Goal: Task Accomplishment & Management: Manage account settings

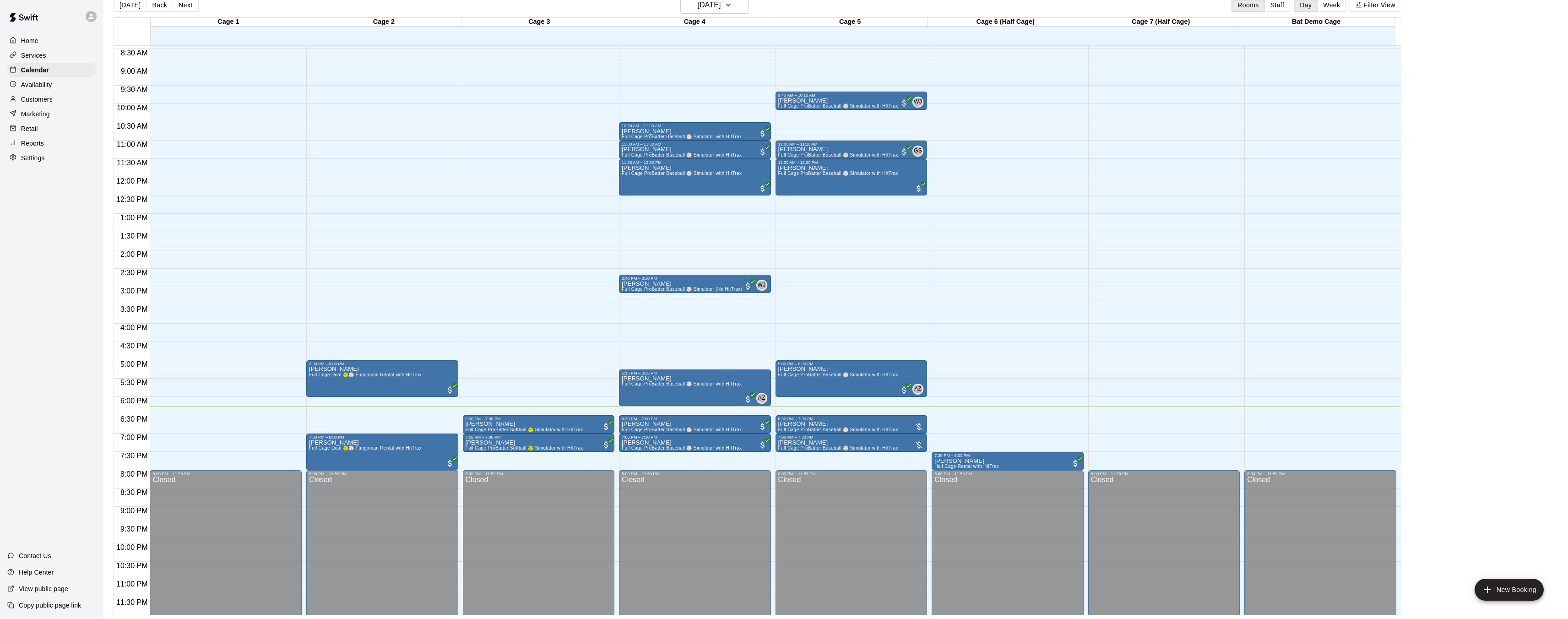
scroll to position [309, 0]
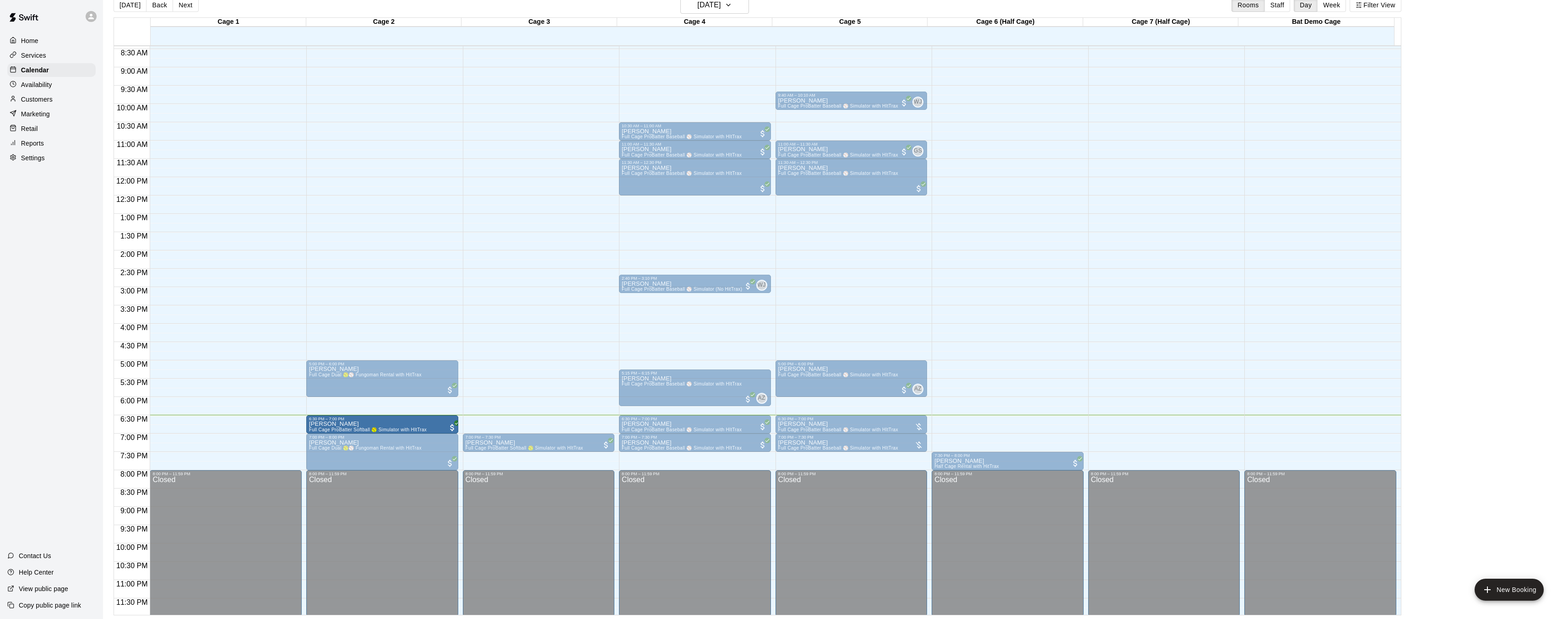
drag, startPoint x: 506, startPoint y: 425, endPoint x: 410, endPoint y: 431, distance: 96.2
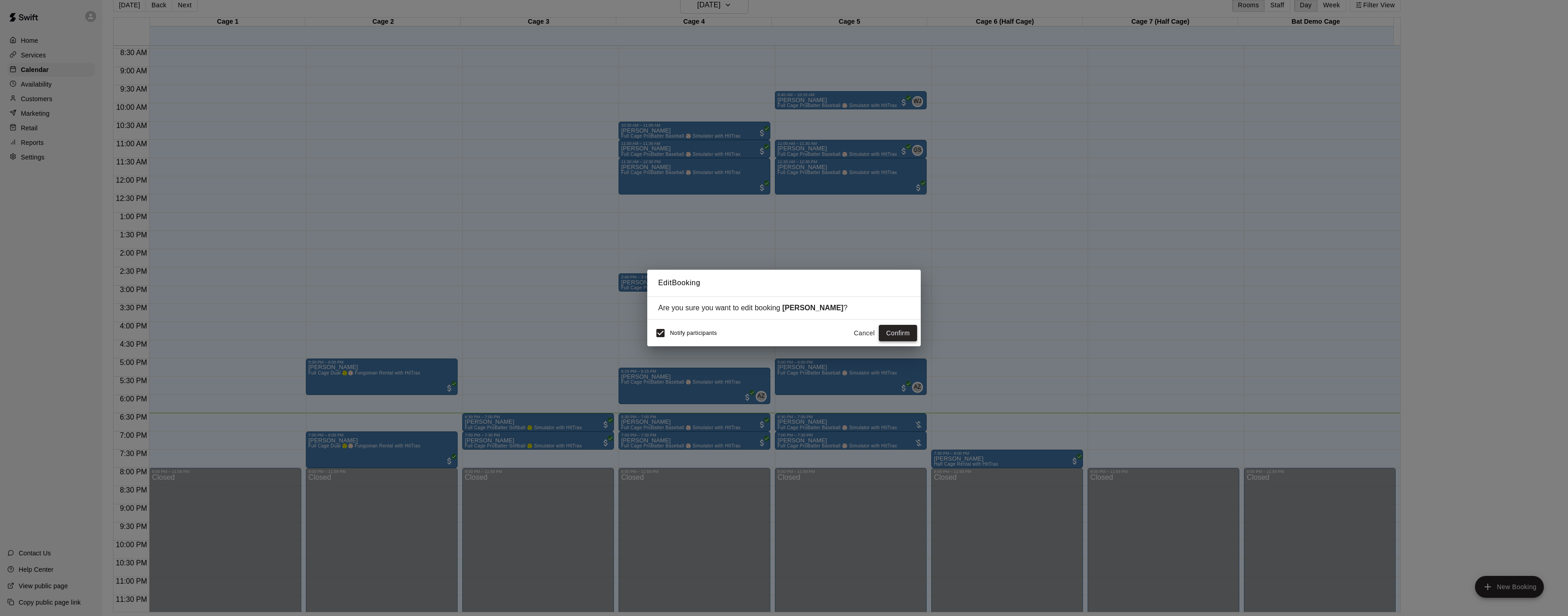
click at [902, 329] on button "Confirm" at bounding box center [898, 334] width 38 height 17
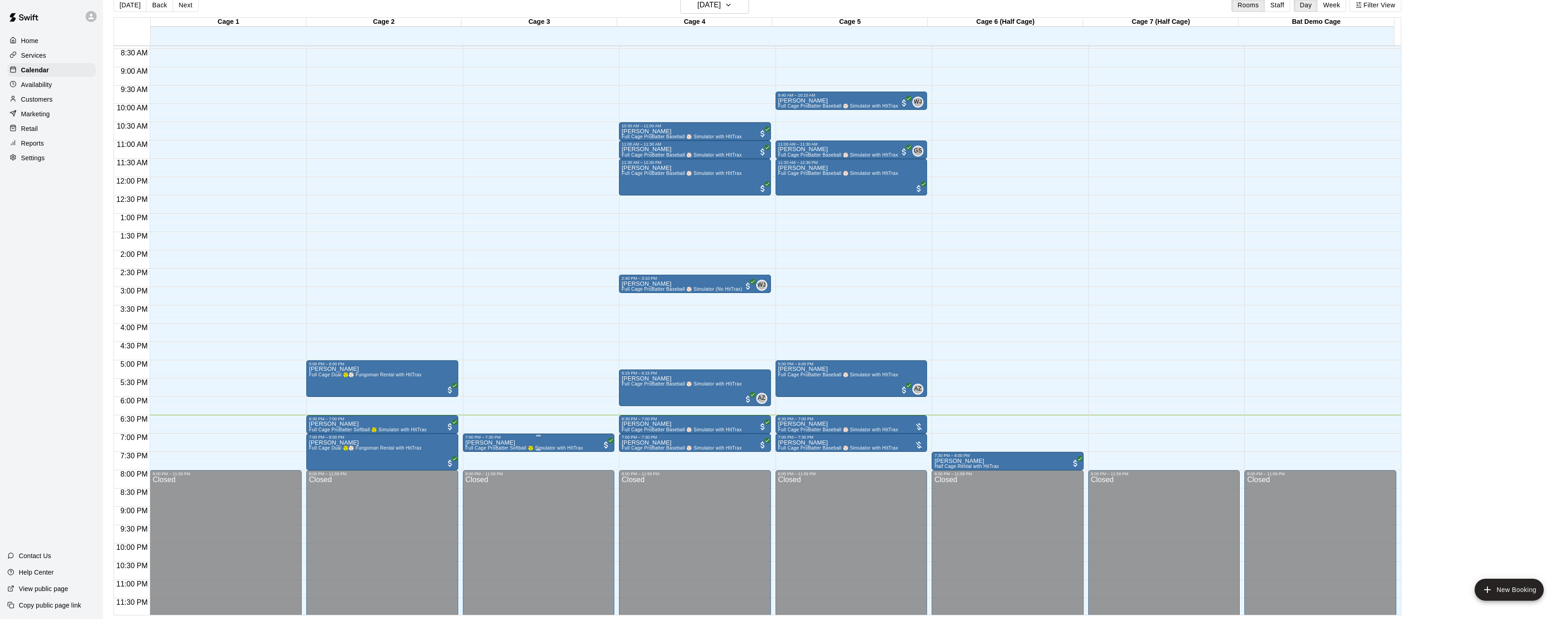
click at [493, 443] on p "[PERSON_NAME]" at bounding box center [525, 443] width 117 height 0
click at [532, 444] on div at bounding box center [787, 310] width 1575 height 619
click at [477, 475] on img "edit" at bounding box center [474, 471] width 10 height 10
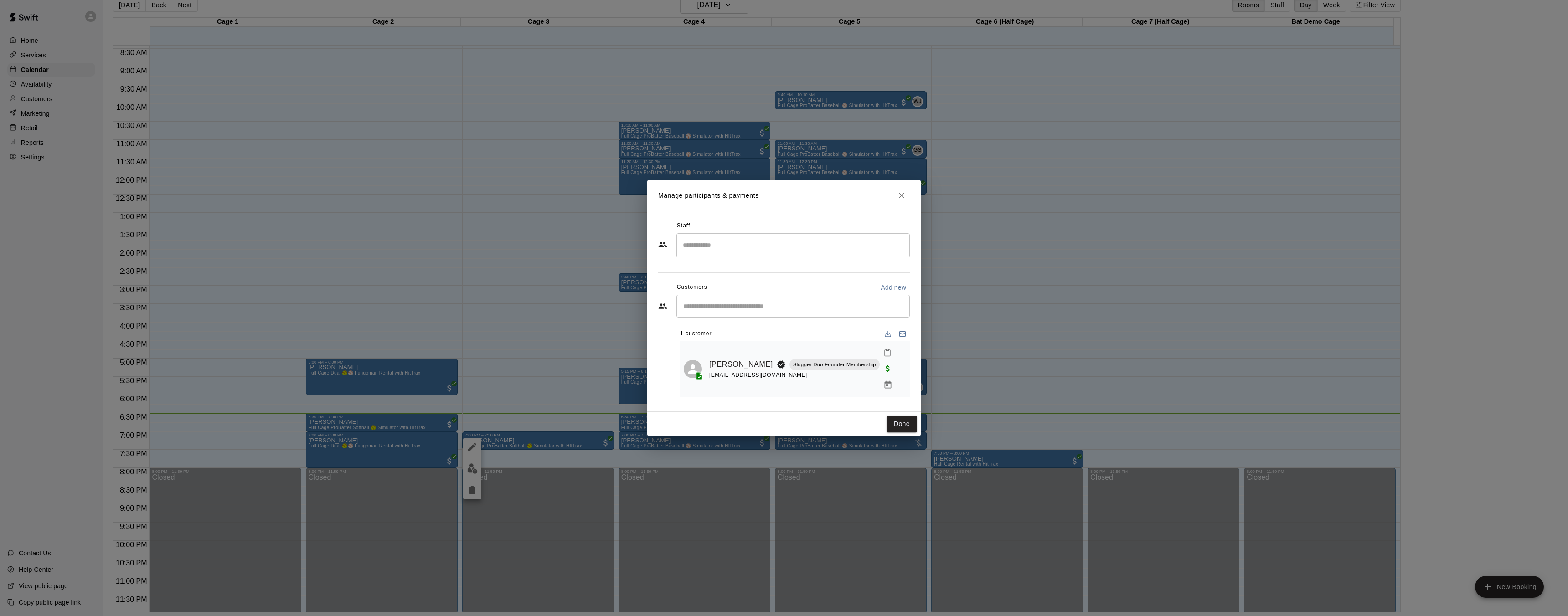
click at [740, 376] on div "[EMAIL_ADDRESS][DOMAIN_NAME]" at bounding box center [794, 376] width 170 height 10
click at [901, 200] on icon "Close" at bounding box center [901, 195] width 9 height 9
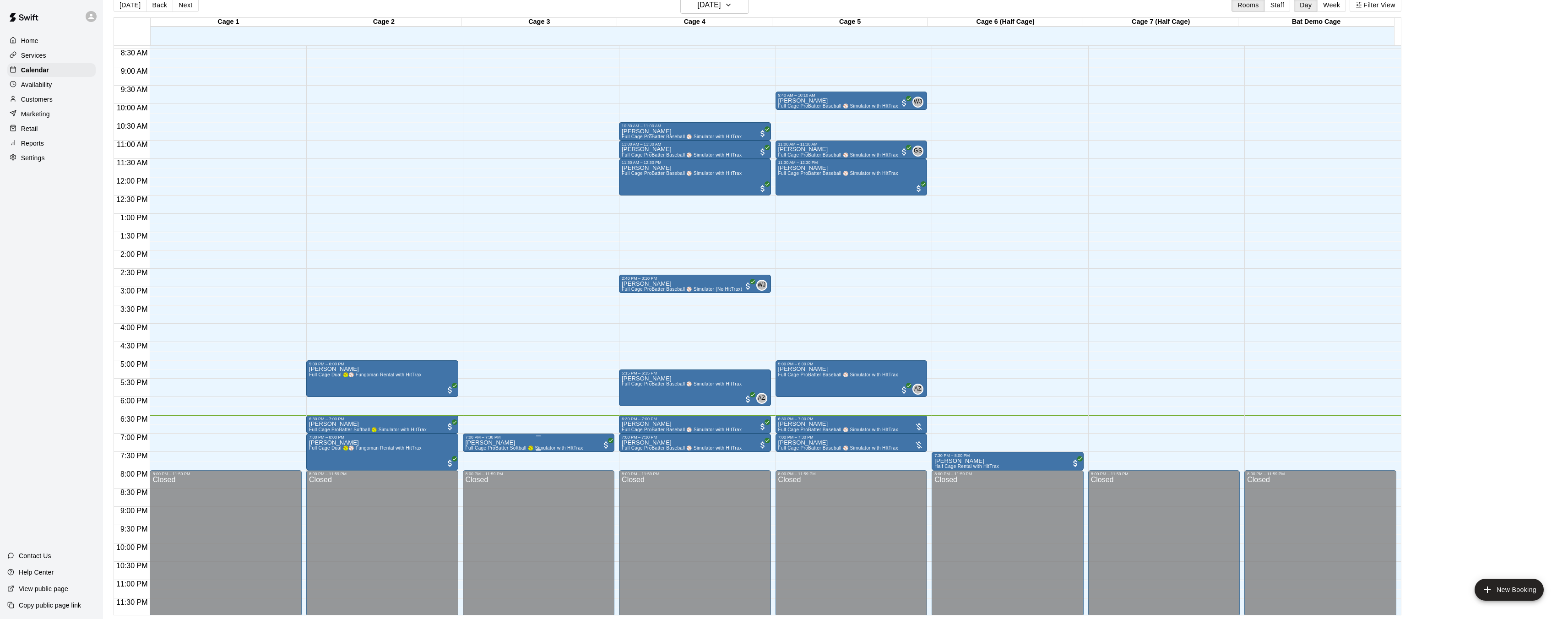
click at [475, 497] on icon "delete" at bounding box center [474, 492] width 6 height 8
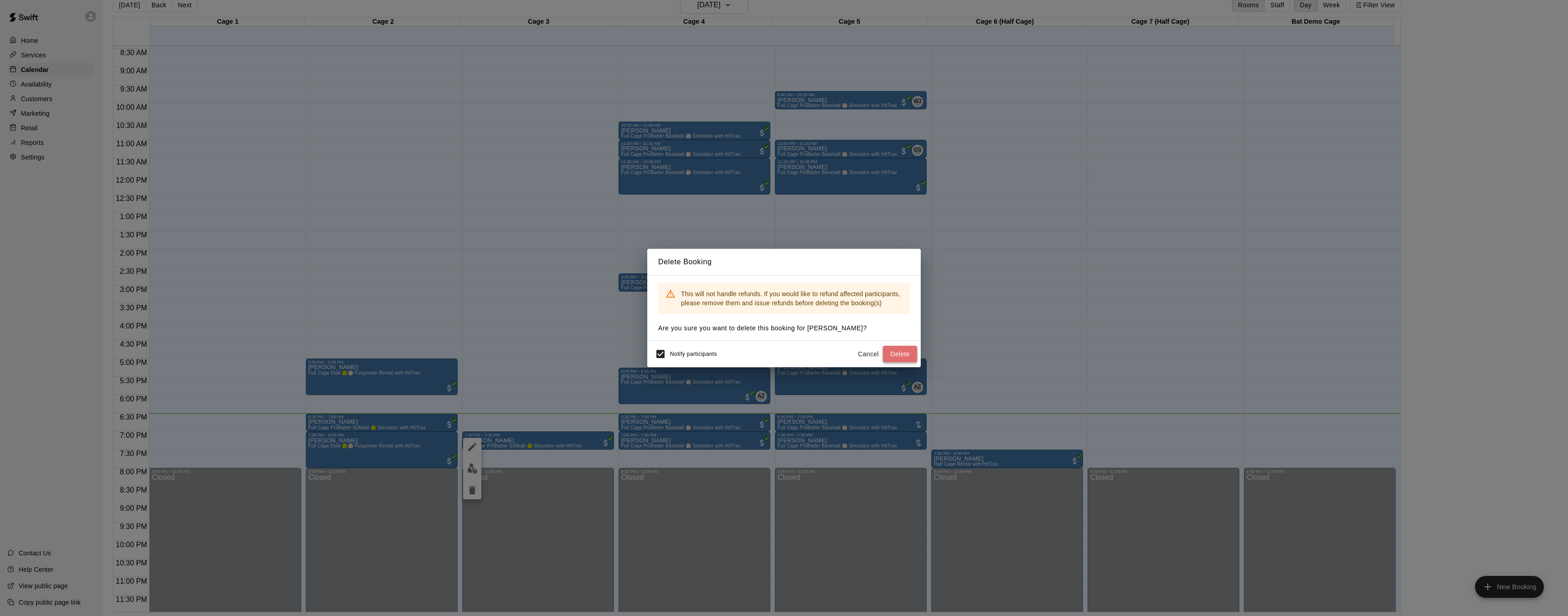
click at [901, 356] on button "Delete" at bounding box center [900, 354] width 34 height 17
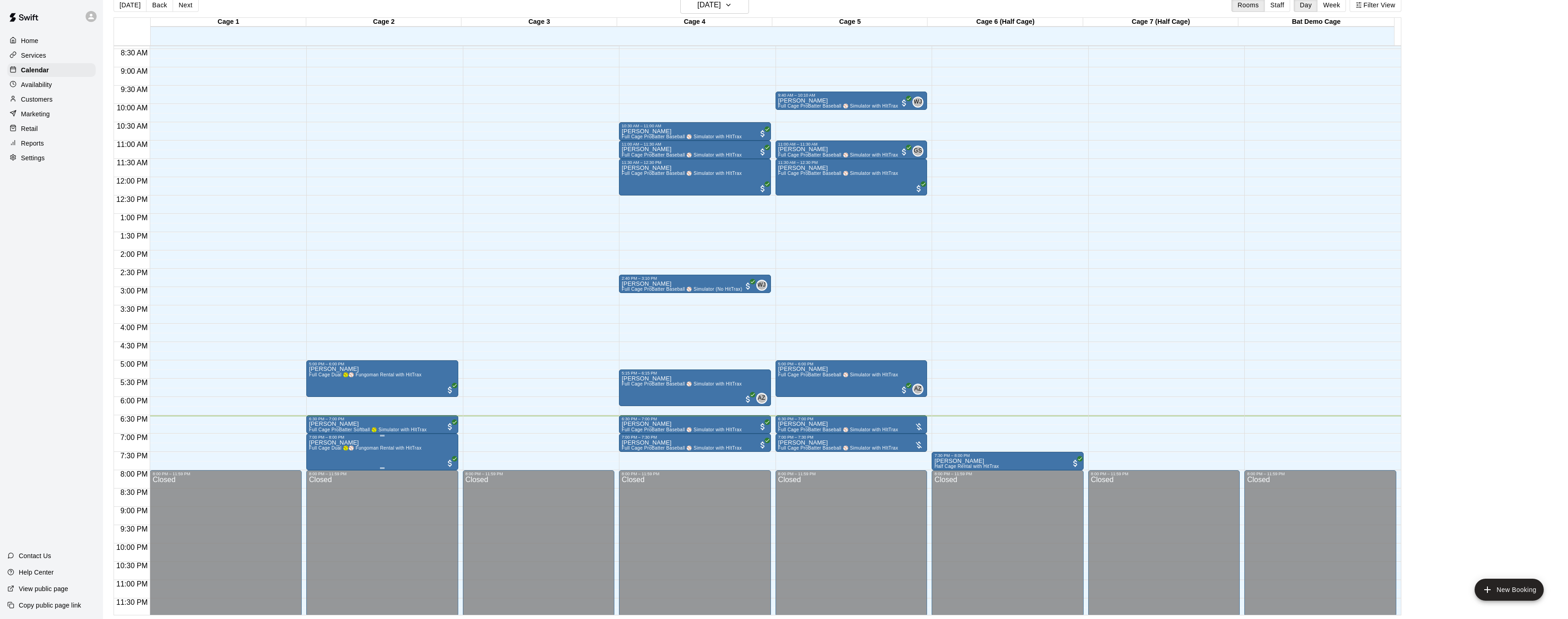
click at [379, 450] on span "Full Cage Dual 🥎⚾ Fungoman Rental with HitTrax" at bounding box center [365, 448] width 112 height 5
click at [320, 480] on img "edit" at bounding box center [318, 476] width 10 height 10
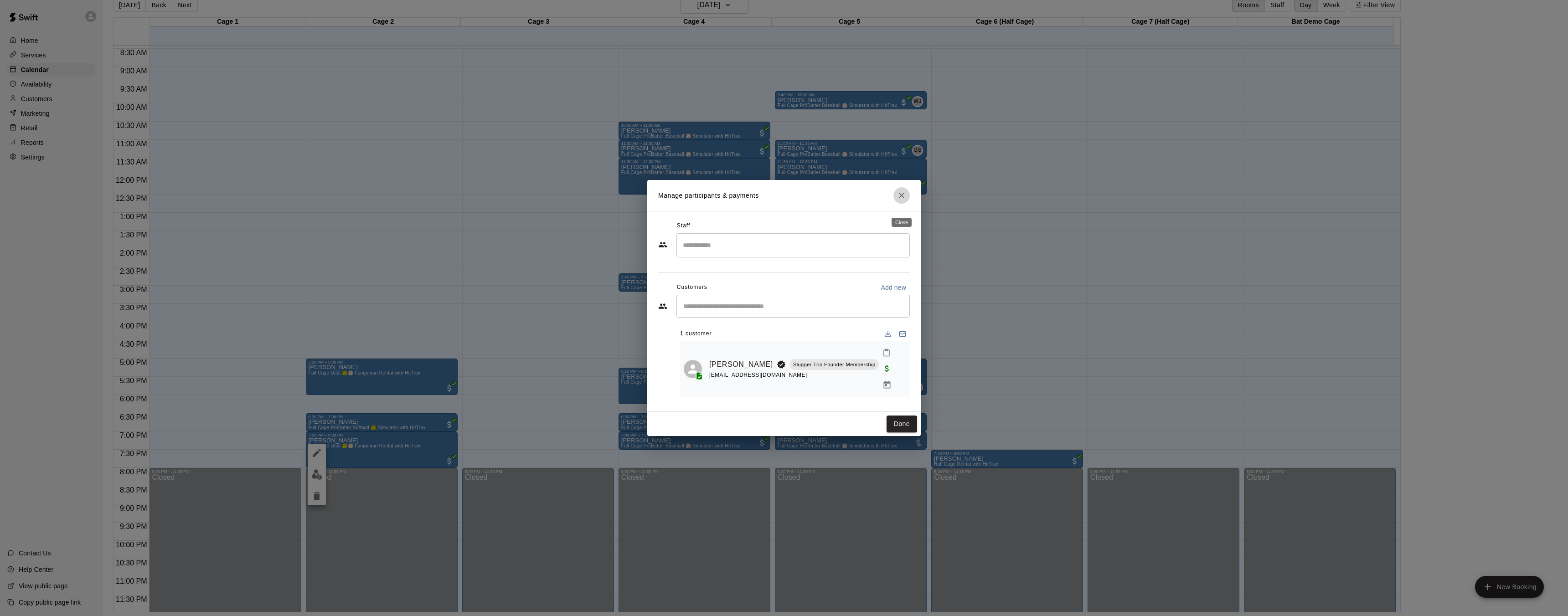
click at [900, 200] on icon "Close" at bounding box center [901, 195] width 9 height 9
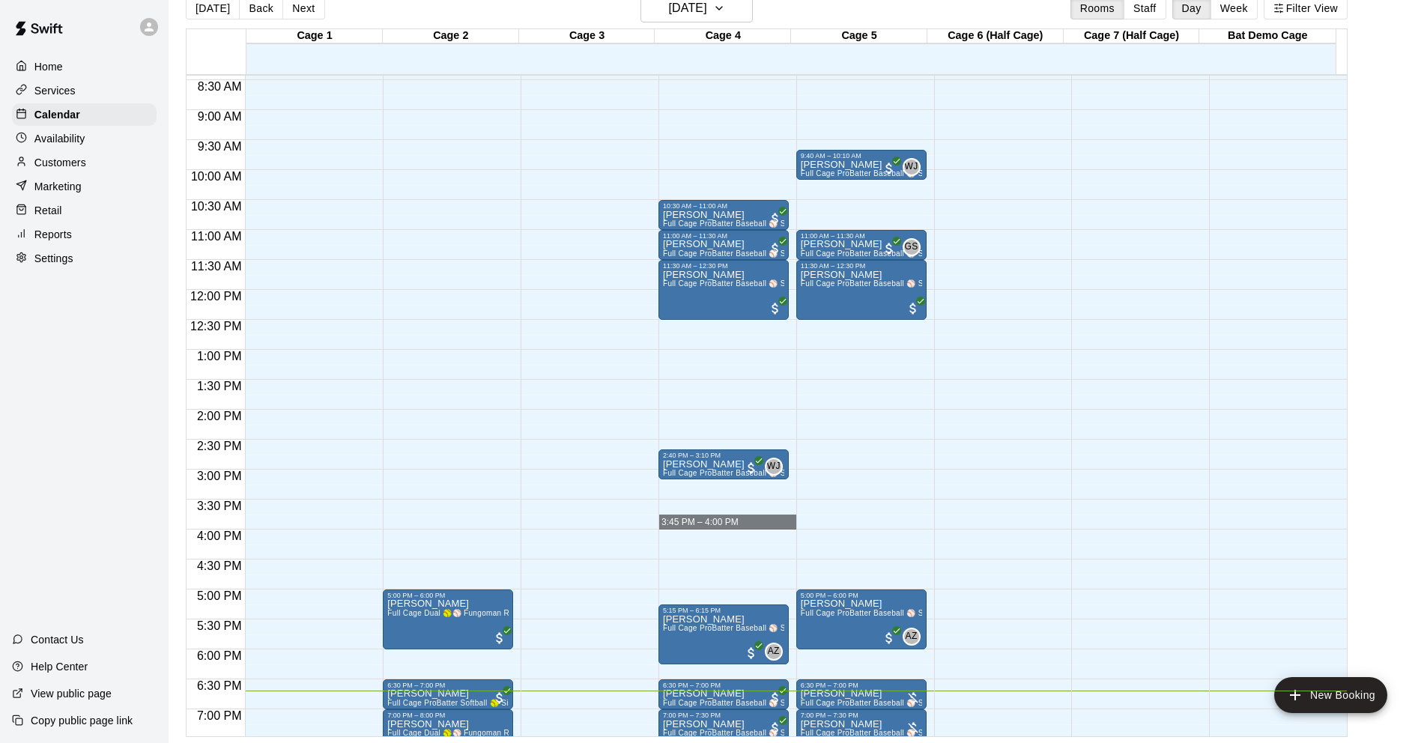
drag, startPoint x: 679, startPoint y: 514, endPoint x: 647, endPoint y: 519, distance: 32.5
click at [648, 519] on div "12:00 AM 12:30 AM 1:00 AM 1:30 AM 2:00 AM 2:30 AM 3:00 AM 3:30 AM 4:00 AM 4:30 …" at bounding box center [766, 405] width 1160 height 662
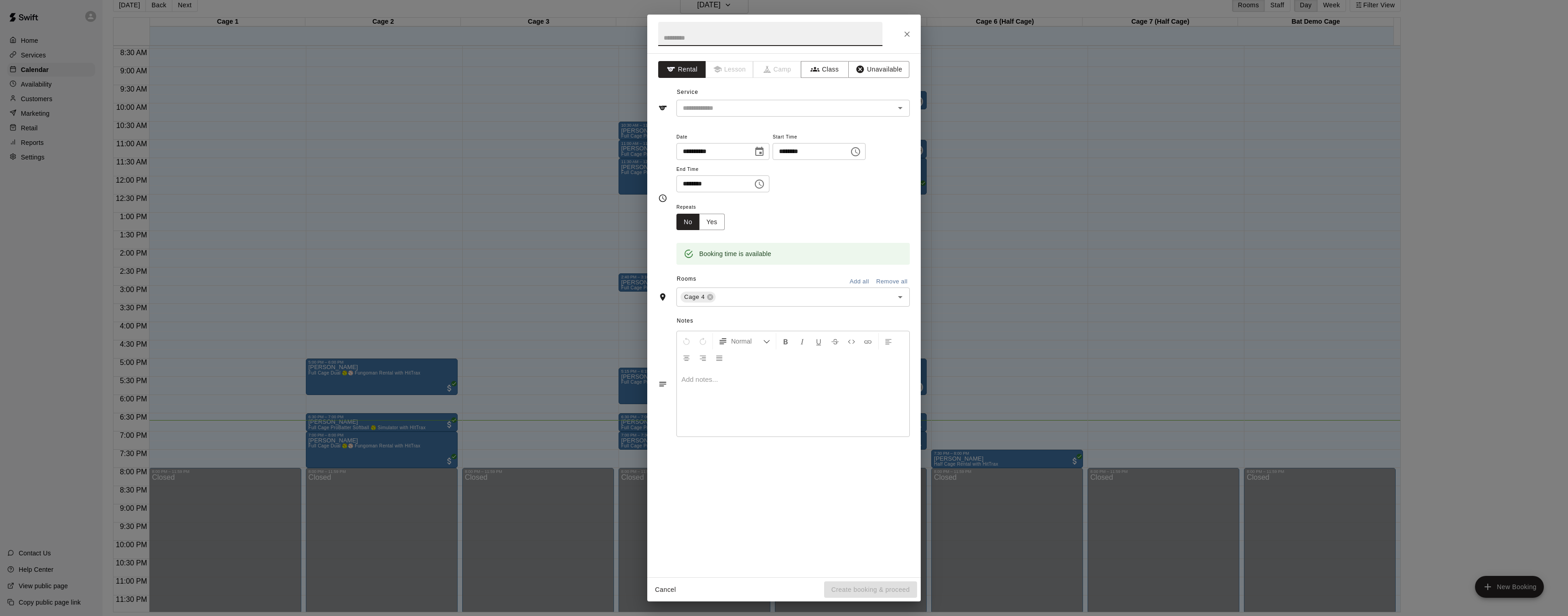
drag, startPoint x: 324, startPoint y: 405, endPoint x: 317, endPoint y: 401, distance: 8.1
click at [324, 405] on div "**********" at bounding box center [784, 308] width 1568 height 616
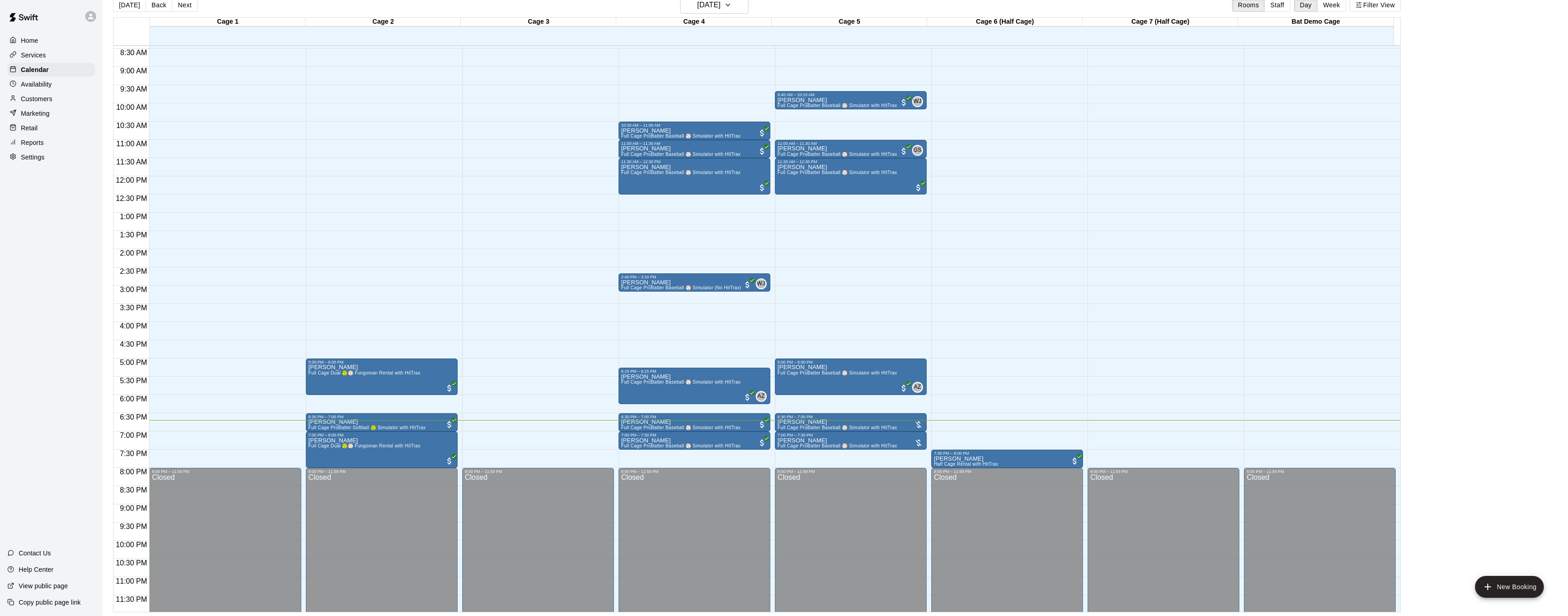
drag, startPoint x: 317, startPoint y: 401, endPoint x: 286, endPoint y: 402, distance: 31.0
click at [293, 401] on div "**********" at bounding box center [784, 308] width 1568 height 616
click at [817, 436] on div "7:00 PM – 7:30 PM" at bounding box center [848, 435] width 146 height 4
click at [783, 466] on img "edit" at bounding box center [783, 463] width 10 height 10
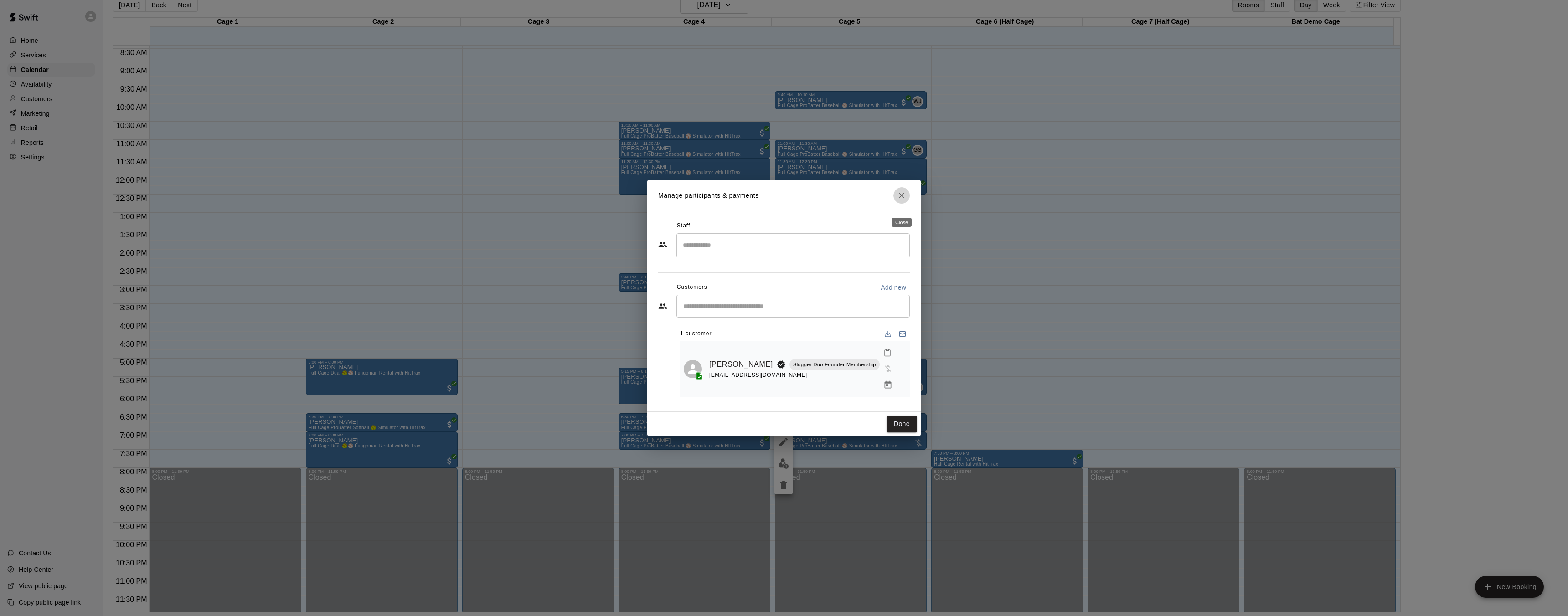
click at [898, 204] on button "Close" at bounding box center [901, 195] width 16 height 16
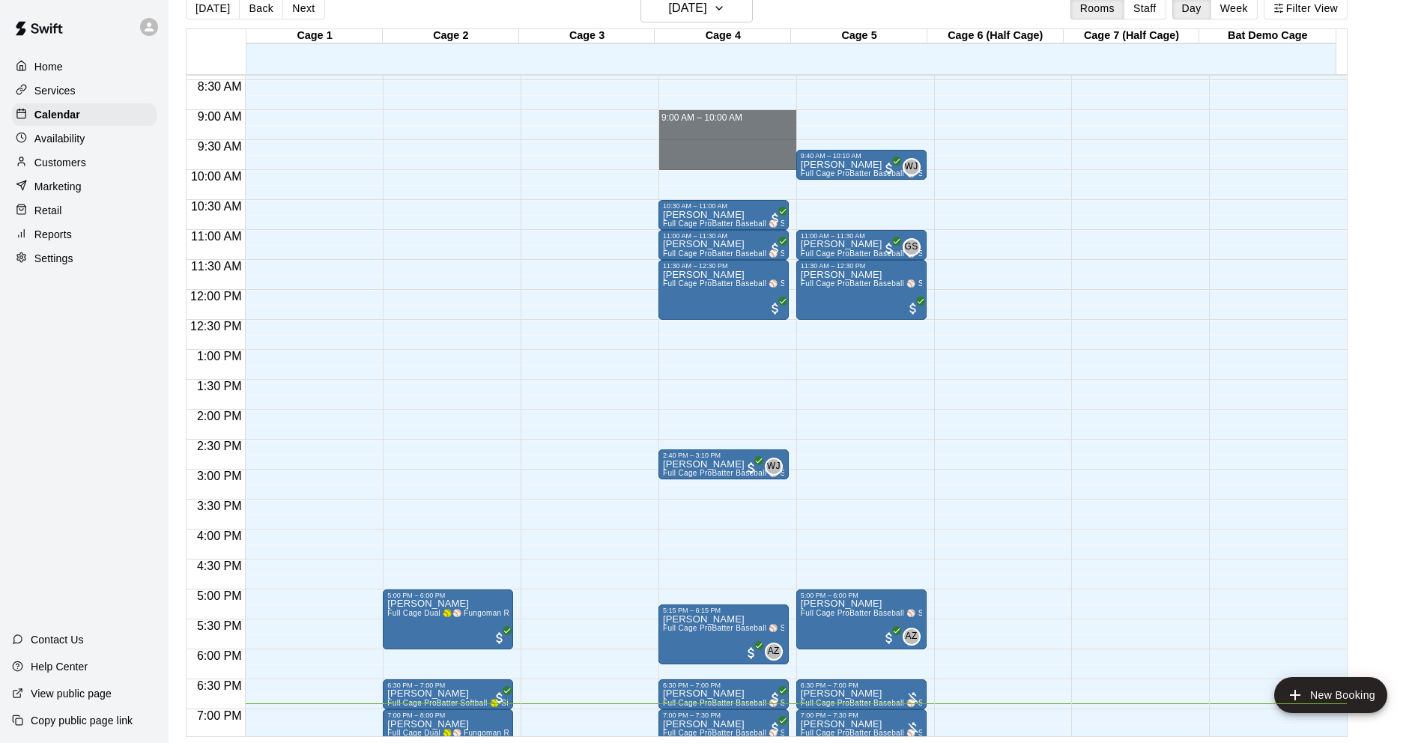
drag, startPoint x: 1022, startPoint y: 111, endPoint x: 1399, endPoint y: 40, distance: 383.2
click at [1222, 80] on div "12:00 AM 12:30 AM 1:00 AM 1:30 AM 2:00 AM 2:30 AM 3:00 AM 3:30 AM 4:00 AM 4:30 …" at bounding box center [766, 405] width 1160 height 662
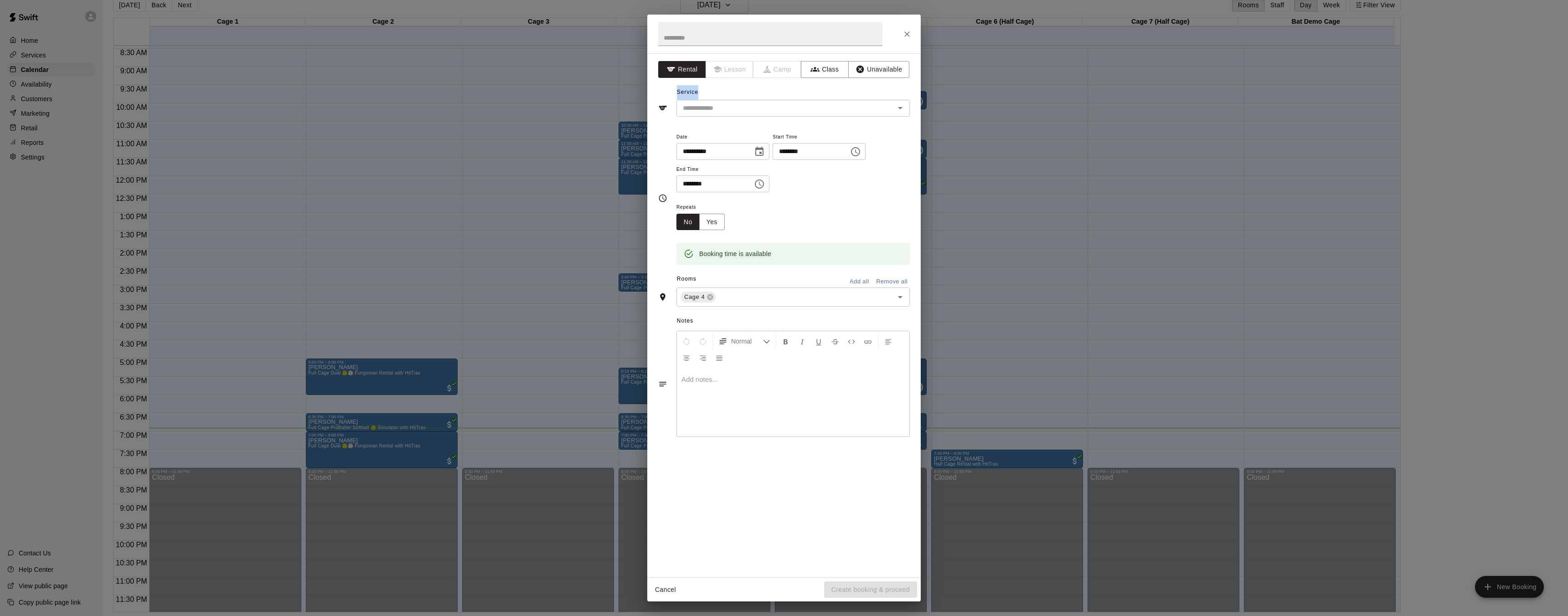
drag, startPoint x: 934, startPoint y: 89, endPoint x: 676, endPoint y: 77, distance: 258.3
click at [914, 94] on div "**********" at bounding box center [784, 308] width 1568 height 616
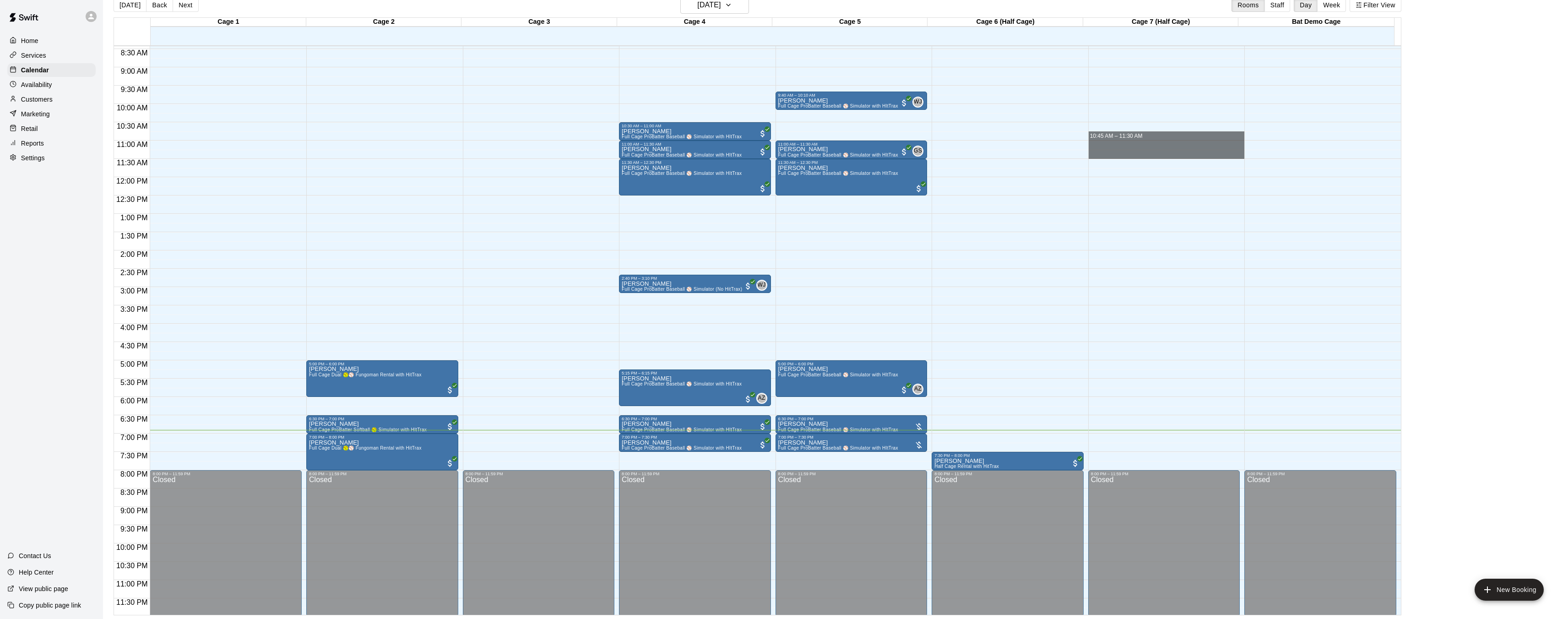
drag, startPoint x: 858, startPoint y: 139, endPoint x: 826, endPoint y: 132, distance: 32.8
click at [826, 132] on div "12:00 AM 12:30 AM 1:00 AM 1:30 AM 2:00 AM 2:30 AM 3:00 AM 3:30 AM 4:00 AM 4:30 …" at bounding box center [757, 330] width 1287 height 570
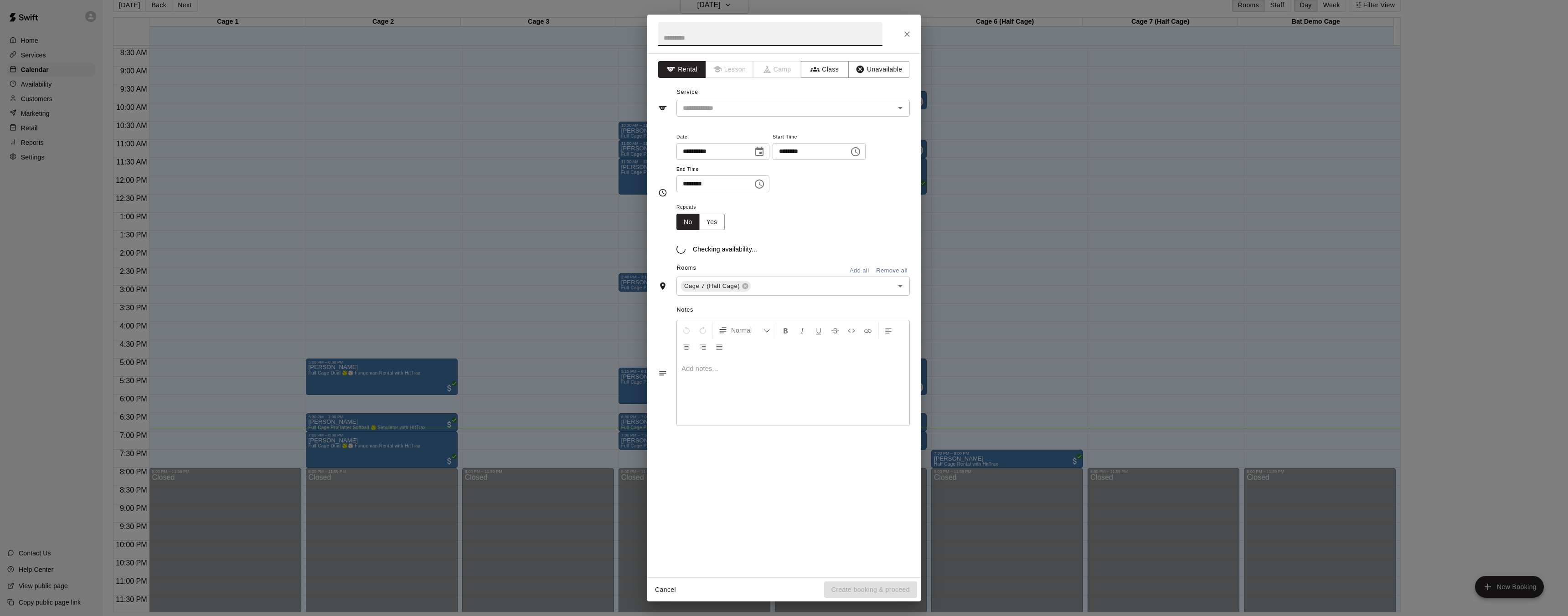
drag, startPoint x: 1124, startPoint y: 130, endPoint x: 1077, endPoint y: 133, distance: 47.1
click at [1080, 135] on div "**********" at bounding box center [784, 308] width 1568 height 616
drag, startPoint x: 1180, startPoint y: 56, endPoint x: 1188, endPoint y: 71, distance: 17.0
click at [1160, 63] on div "**********" at bounding box center [784, 308] width 1568 height 616
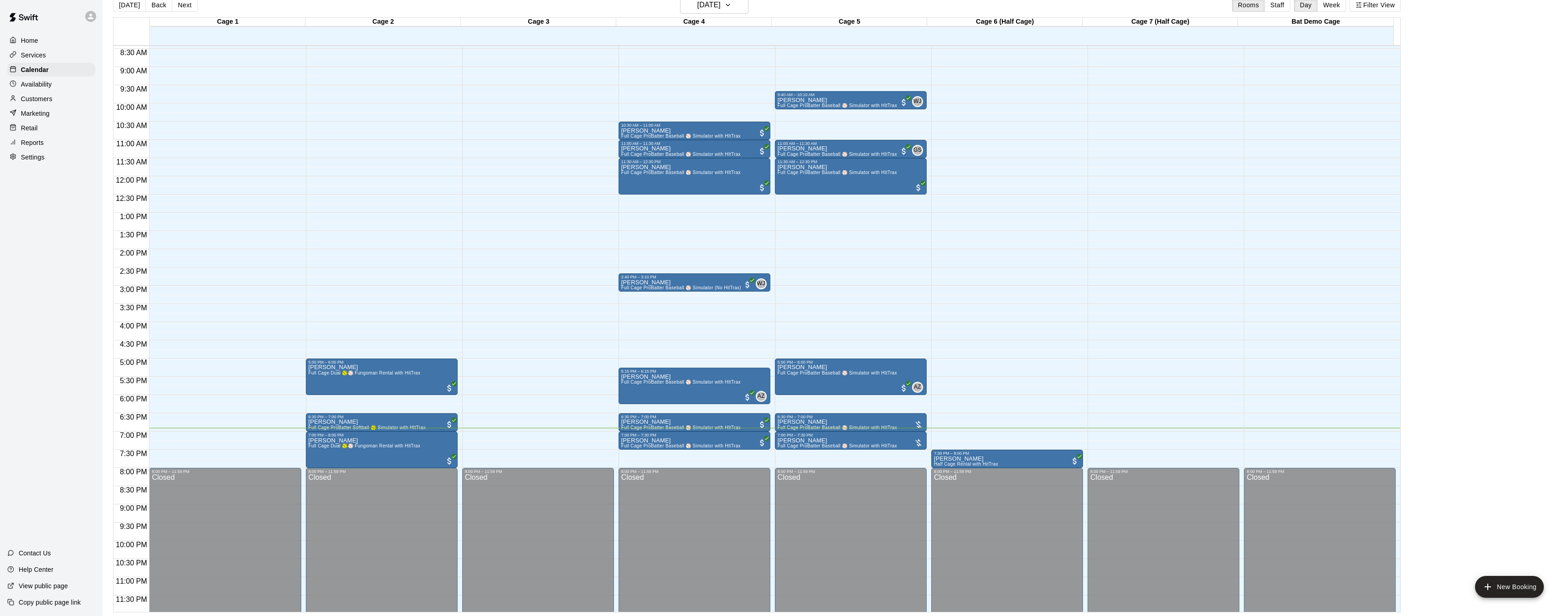
click at [1189, 75] on div "**********" at bounding box center [784, 308] width 1568 height 616
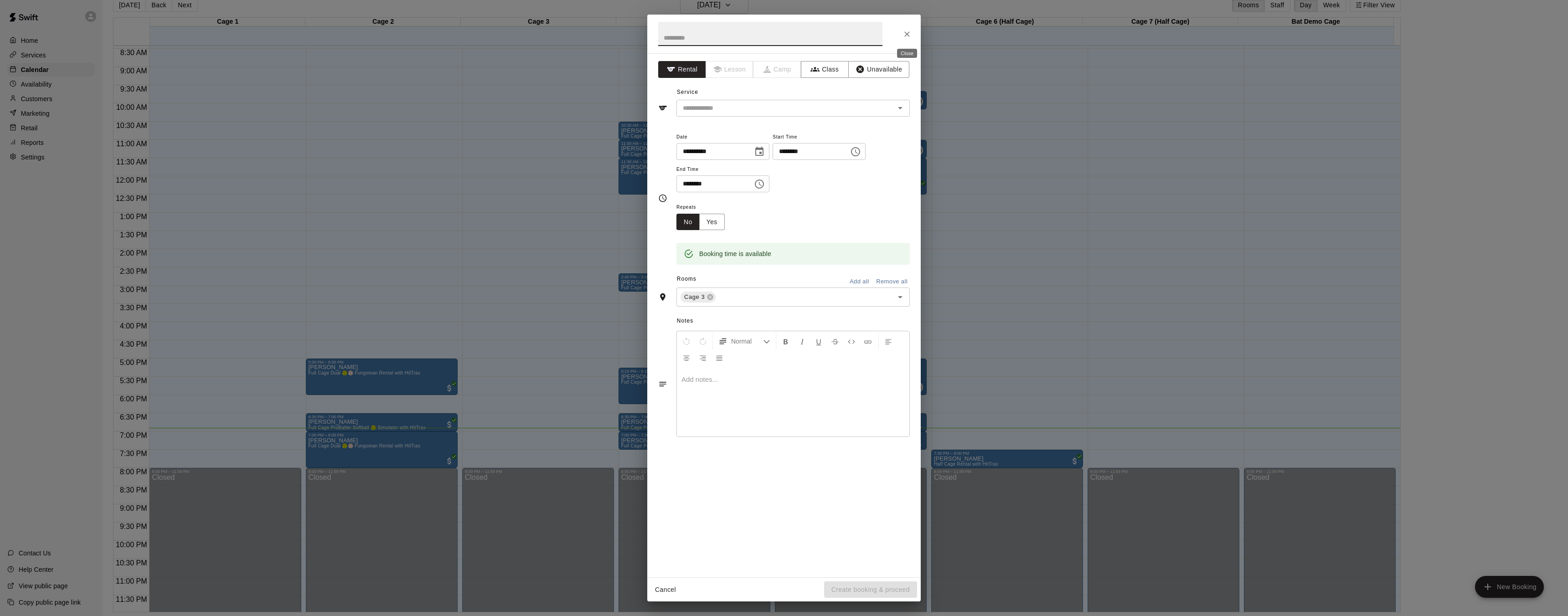
click at [907, 33] on icon "Close" at bounding box center [907, 34] width 5 height 5
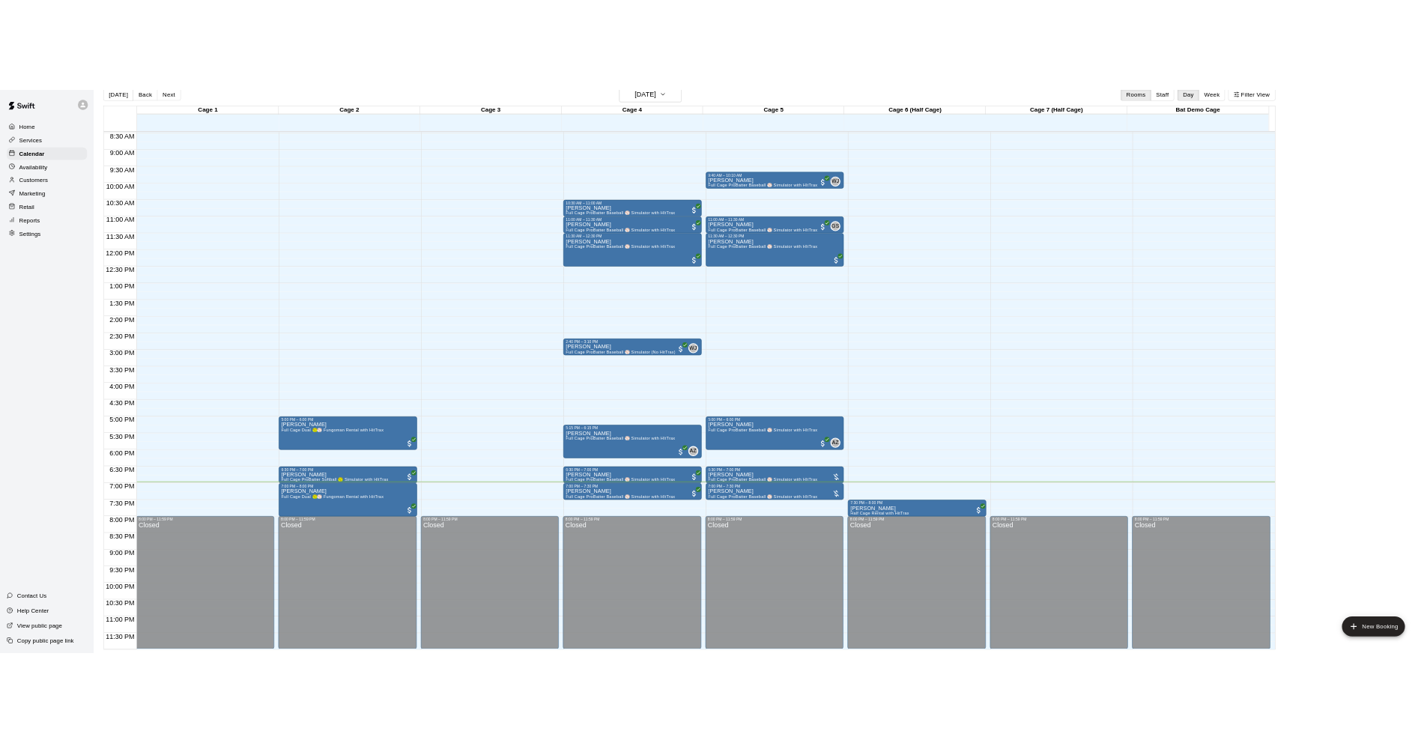
scroll to position [508, 0]
